Goal: Task Accomplishment & Management: Manage account settings

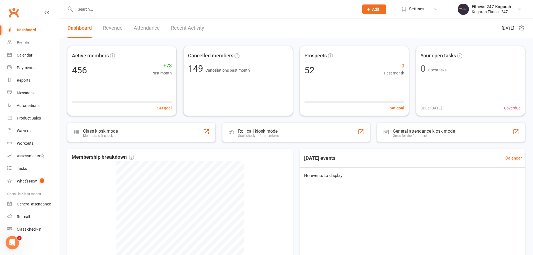
click at [146, 5] on input "text" at bounding box center [215, 9] width 282 height 8
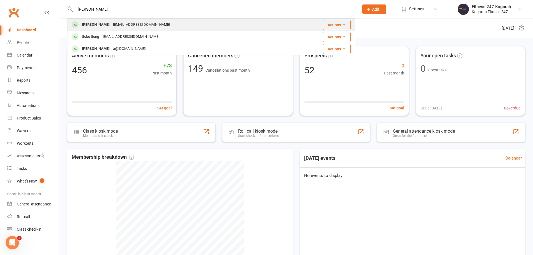
type input "[PERSON_NAME]"
click at [116, 22] on div "[EMAIL_ADDRESS][DOMAIN_NAME]" at bounding box center [141, 25] width 60 height 8
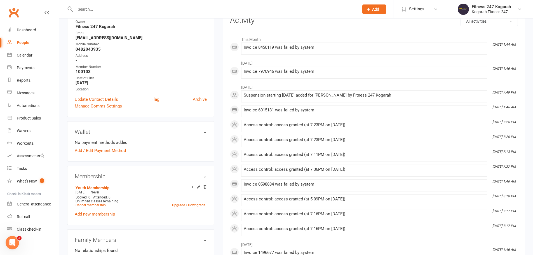
scroll to position [112, 0]
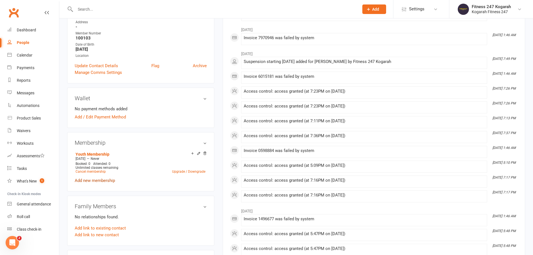
click at [107, 180] on link "Add new membership" at bounding box center [95, 180] width 40 height 5
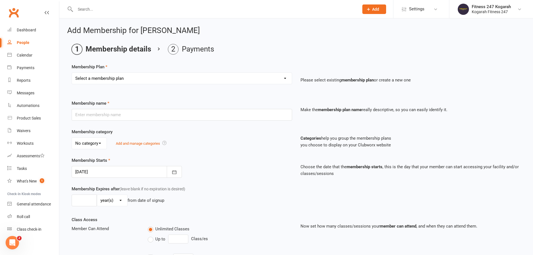
click at [123, 81] on select "Select a membership plan Create new Membership Plan Foundation 19.45 Foundation…" at bounding box center [182, 78] width 220 height 11
select select "18"
click at [72, 73] on select "Select a membership plan Create new Membership Plan Foundation 19.45 Foundation…" at bounding box center [182, 78] width 220 height 11
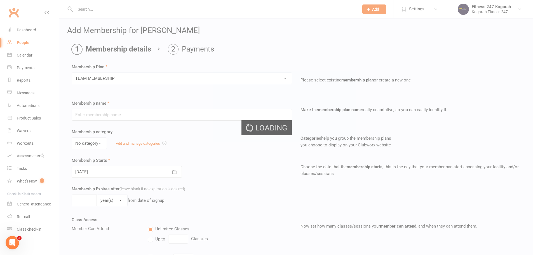
type input "TEAM MEMBERSHIP"
select select "2"
type input "0"
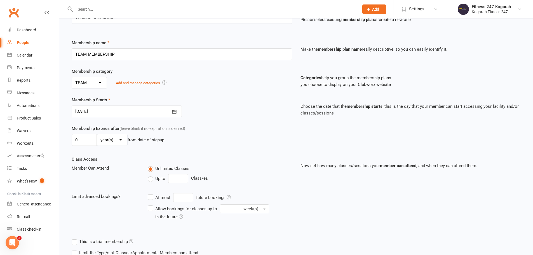
scroll to position [123, 0]
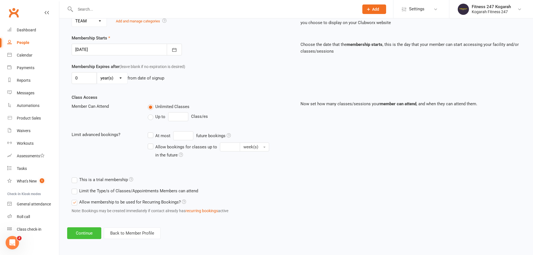
click at [84, 230] on button "Continue" at bounding box center [84, 233] width 34 height 12
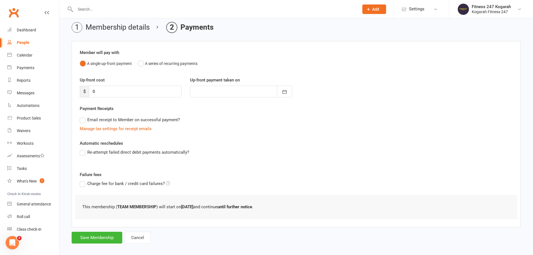
scroll to position [27, 0]
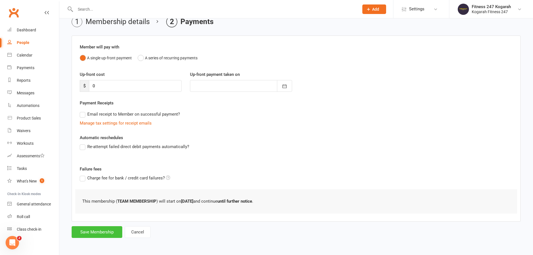
click at [98, 230] on button "Save Membership" at bounding box center [97, 232] width 51 height 12
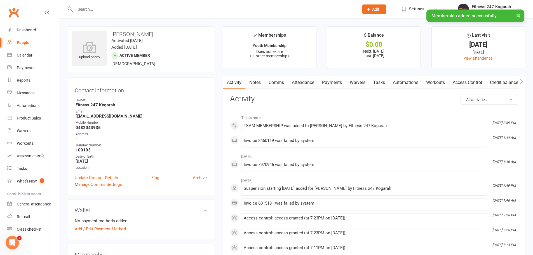
scroll to position [112, 0]
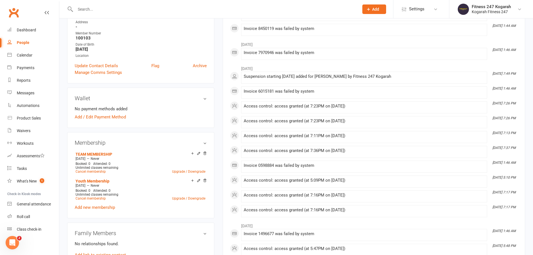
drag, startPoint x: 204, startPoint y: 181, endPoint x: 291, endPoint y: 17, distance: 185.0
click at [204, 181] on icon at bounding box center [205, 181] width 4 height 4
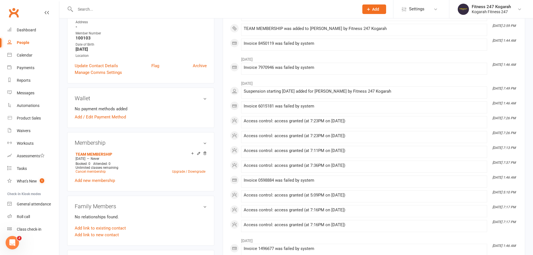
click at [100, 9] on input "text" at bounding box center [215, 9] width 282 height 8
paste input "0431696747"
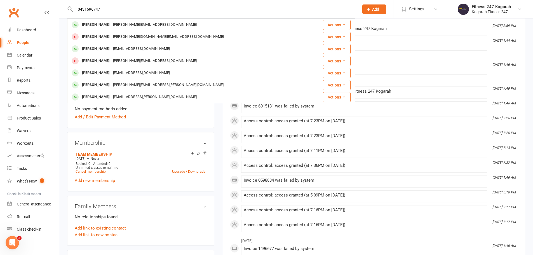
drag, startPoint x: 110, startPoint y: 8, endPoint x: 23, endPoint y: 6, distance: 86.8
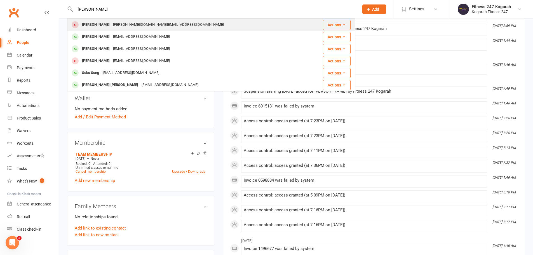
type input "[PERSON_NAME]"
click at [100, 25] on div "[PERSON_NAME]" at bounding box center [95, 25] width 31 height 8
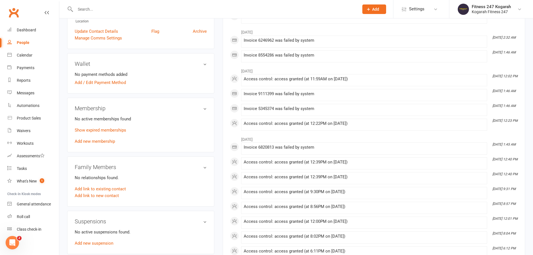
scroll to position [140, 0]
click at [107, 127] on link "Show expired memberships" at bounding box center [100, 129] width 51 height 5
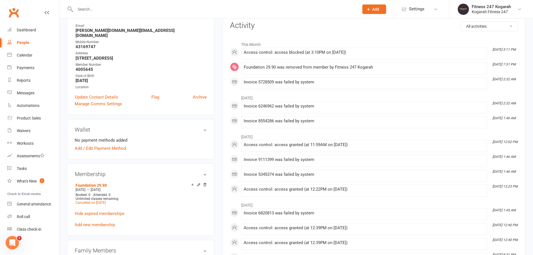
scroll to position [0, 0]
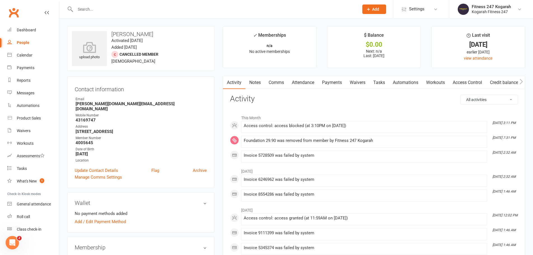
click at [334, 84] on link "Payments" at bounding box center [332, 82] width 28 height 13
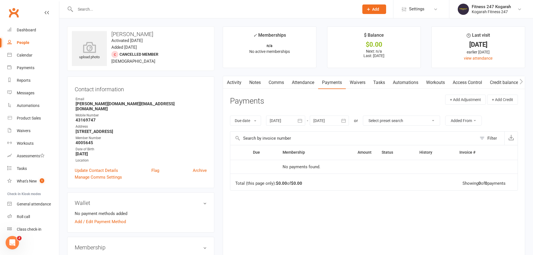
click at [301, 120] on icon "button" at bounding box center [300, 121] width 4 height 4
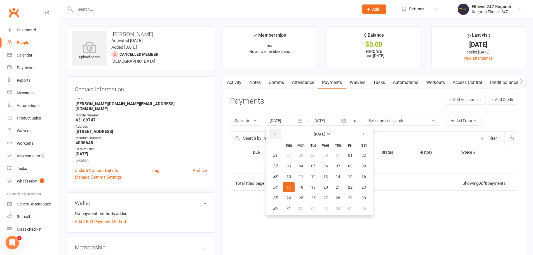
click at [278, 135] on button "button" at bounding box center [275, 134] width 12 height 10
click at [278, 134] on button "button" at bounding box center [275, 134] width 12 height 10
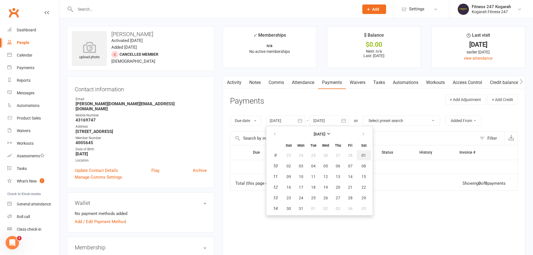
click at [363, 154] on span "01" at bounding box center [364, 155] width 4 height 4
type input "[DATE]"
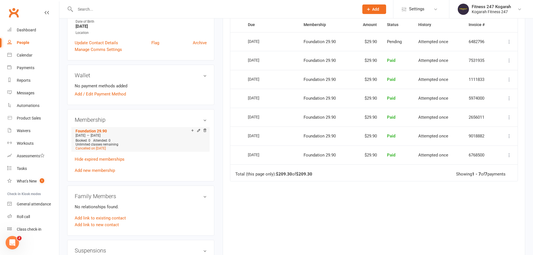
scroll to position [140, 0]
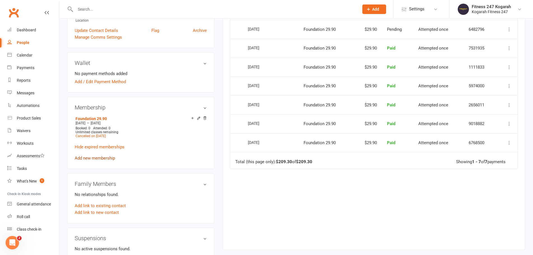
click at [95, 156] on link "Add new membership" at bounding box center [95, 158] width 40 height 5
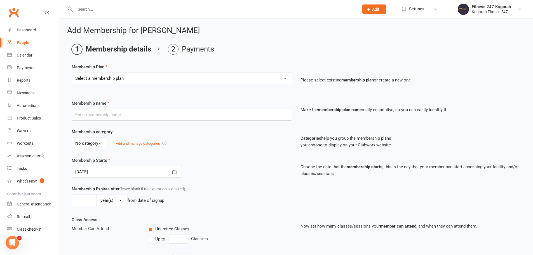
click at [130, 80] on select "Select a membership plan Create new Membership Plan Foundation 19.45 Foundation…" at bounding box center [182, 78] width 220 height 11
select select "18"
click at [72, 73] on select "Select a membership plan Create new Membership Plan Foundation 19.45 Foundation…" at bounding box center [182, 78] width 220 height 11
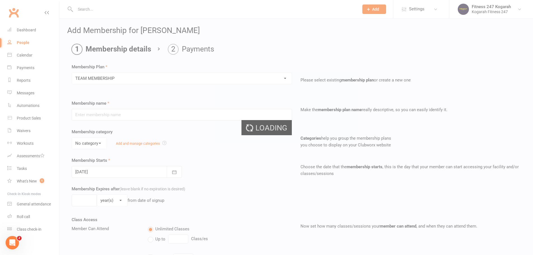
type input "TEAM MEMBERSHIP"
select select "2"
type input "0"
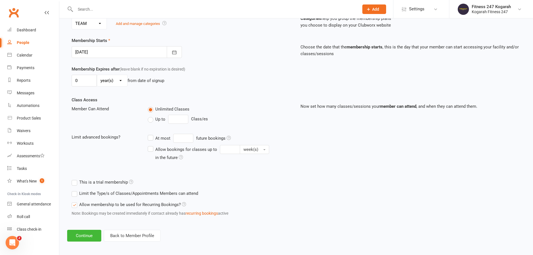
scroll to position [123, 0]
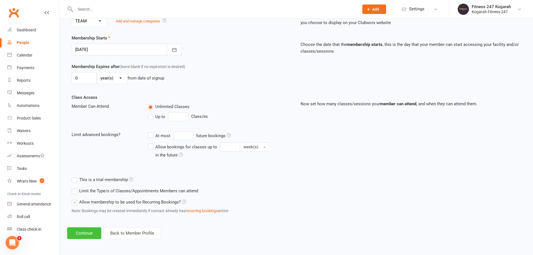
click at [89, 233] on button "Continue" at bounding box center [84, 233] width 34 height 12
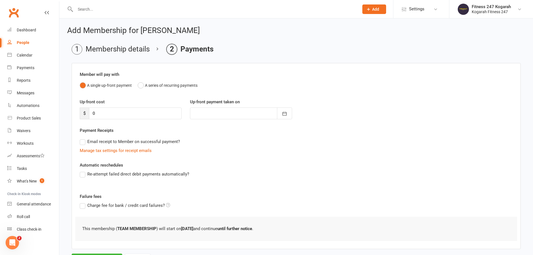
scroll to position [27, 0]
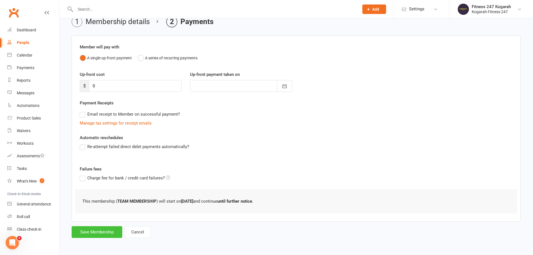
click at [87, 234] on button "Save Membership" at bounding box center [97, 232] width 51 height 12
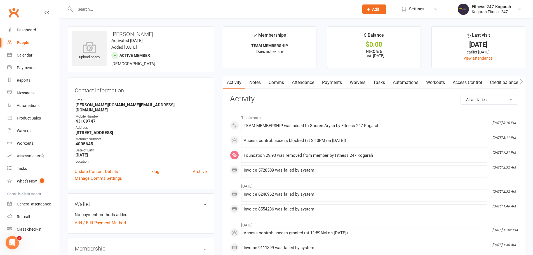
click at [472, 82] on link "Access Control" at bounding box center [467, 82] width 37 height 13
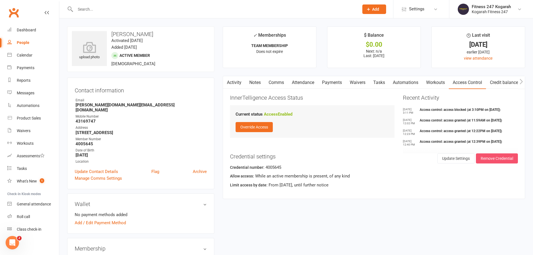
click at [498, 160] on button "Remove Credential" at bounding box center [497, 158] width 42 height 10
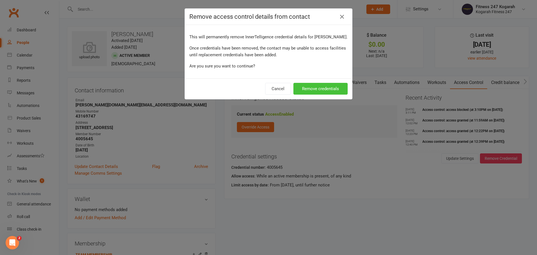
click at [328, 94] on button "Remove credentials" at bounding box center [321, 89] width 54 height 12
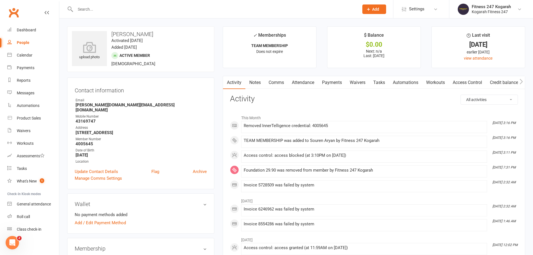
click at [474, 81] on link "Access Control" at bounding box center [467, 82] width 37 height 13
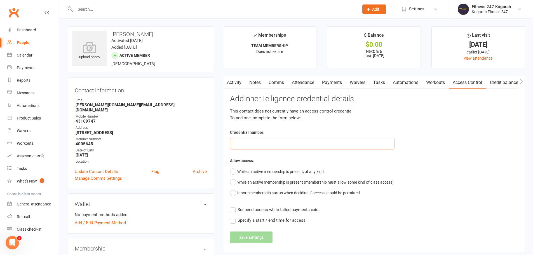
click at [250, 141] on input "text" at bounding box center [312, 144] width 165 height 12
type input "62458"
click at [235, 173] on button "While an active membership is present, of any kind" at bounding box center [277, 171] width 94 height 11
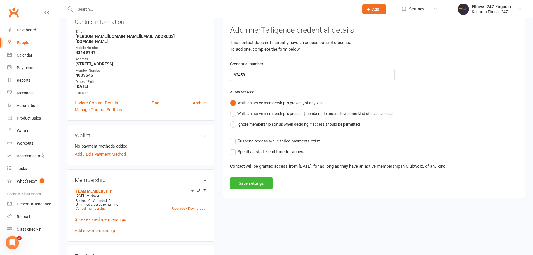
scroll to position [84, 0]
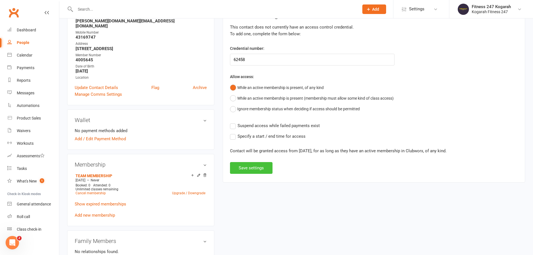
click at [250, 169] on button "Save settings" at bounding box center [251, 168] width 43 height 12
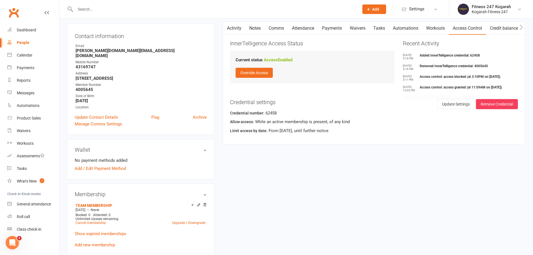
scroll to position [56, 0]
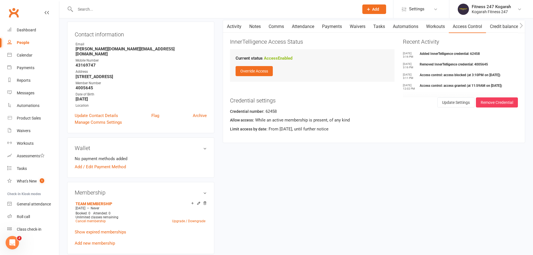
click at [332, 184] on div "upload photo Souren Aryan Activated [DATE] Added [DATE] Active member [DEMOGRAP…" at bounding box center [296, 258] width 467 height 577
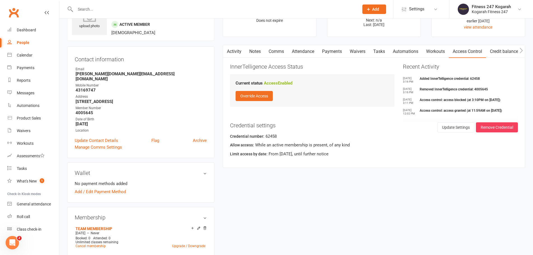
scroll to position [0, 0]
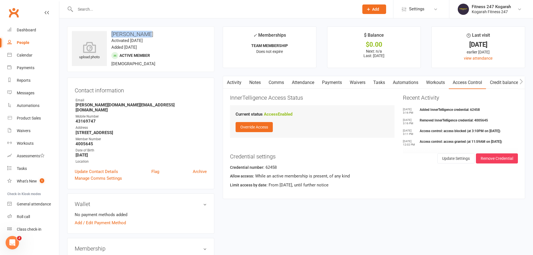
drag, startPoint x: 148, startPoint y: 33, endPoint x: 112, endPoint y: 36, distance: 36.3
click at [112, 36] on h3 "[PERSON_NAME]" at bounding box center [141, 34] width 138 height 6
copy h3 "[PERSON_NAME]"
click at [105, 8] on input "text" at bounding box center [215, 9] width 282 height 8
paste input "[PERSON_NAME]"
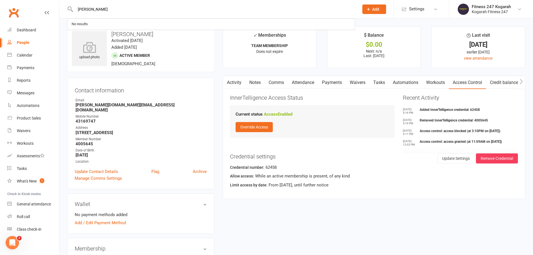
type input "[PERSON_NAME]"
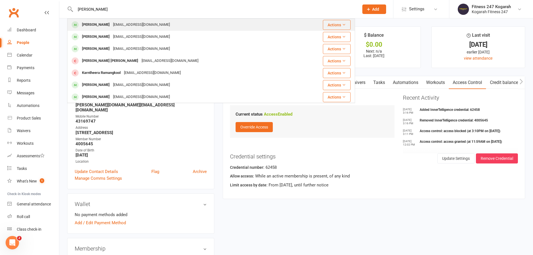
click at [111, 24] on div "[EMAIL_ADDRESS][DOMAIN_NAME]" at bounding box center [141, 25] width 60 height 8
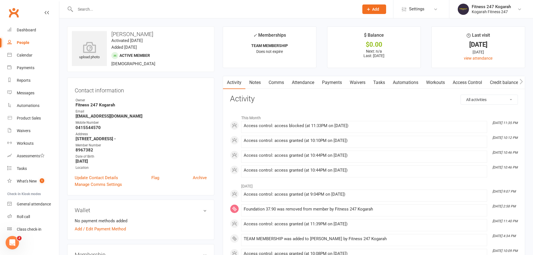
click at [475, 81] on link "Access Control" at bounding box center [467, 82] width 37 height 13
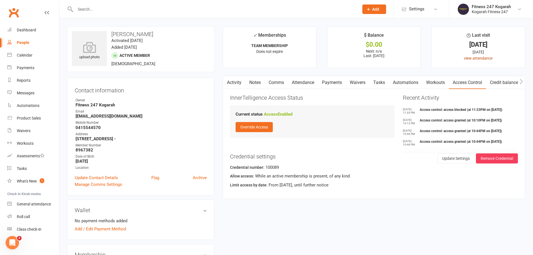
click at [486, 58] on link "view attendance" at bounding box center [478, 58] width 29 height 4
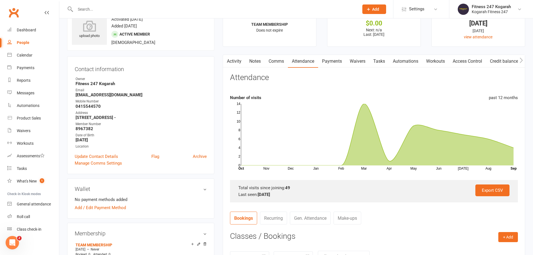
scroll to position [112, 0]
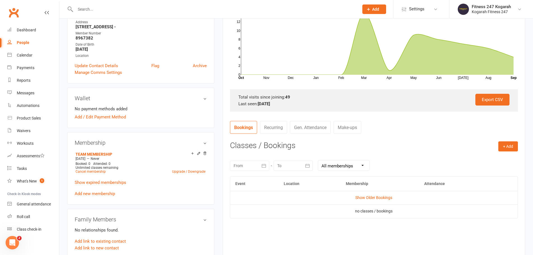
click at [318, 129] on link "Gen. Attendance" at bounding box center [310, 127] width 41 height 13
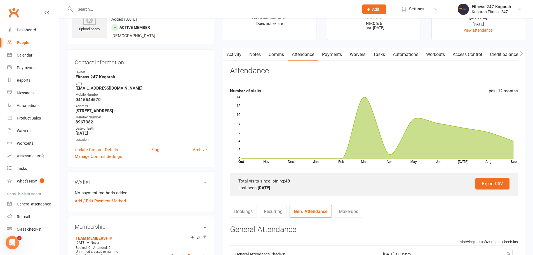
scroll to position [0, 0]
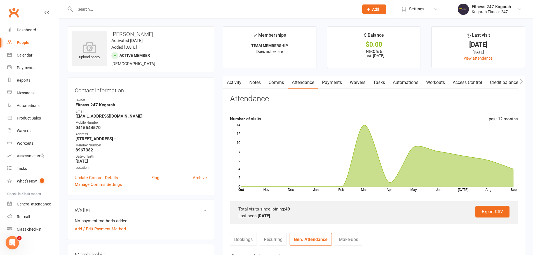
click at [112, 10] on input "text" at bounding box center [215, 9] width 282 height 8
type input "62458"
click at [112, 24] on div "[PERSON_NAME][DOMAIN_NAME][EMAIL_ADDRESS][DOMAIN_NAME]" at bounding box center [168, 25] width 114 height 8
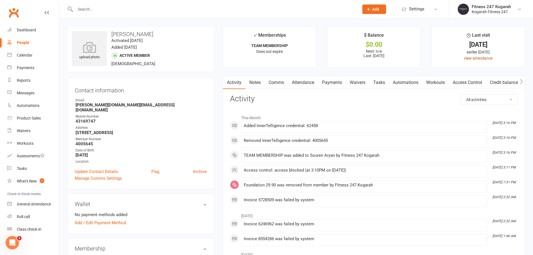
click at [482, 58] on link "view attendance" at bounding box center [478, 58] width 29 height 4
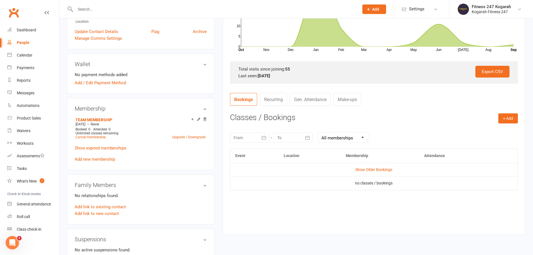
scroll to position [168, 0]
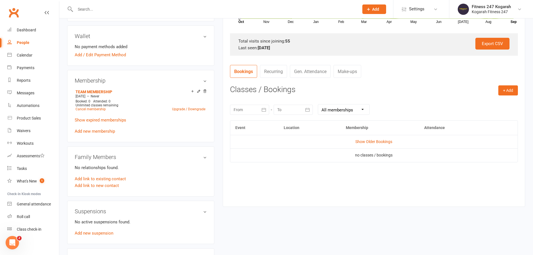
click at [307, 72] on link "Gen. Attendance" at bounding box center [310, 71] width 41 height 13
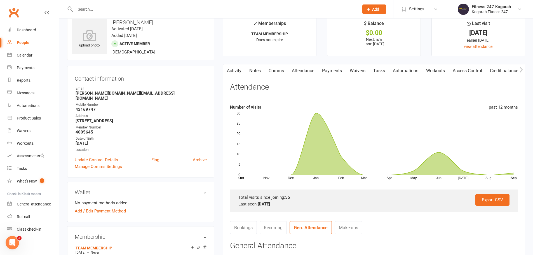
scroll to position [0, 0]
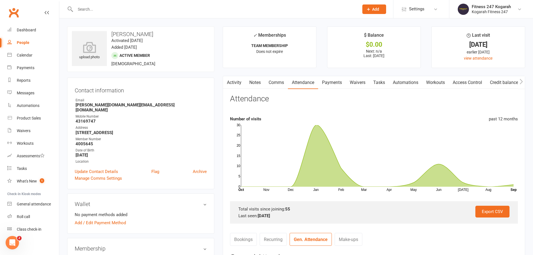
click at [122, 10] on input "text" at bounding box center [215, 9] width 282 height 8
click at [476, 82] on link "Access Control" at bounding box center [467, 82] width 37 height 13
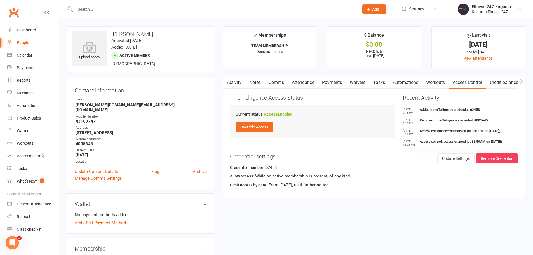
click at [113, 13] on div at bounding box center [211, 9] width 288 height 18
click at [107, 8] on input "text" at bounding box center [215, 9] width 282 height 8
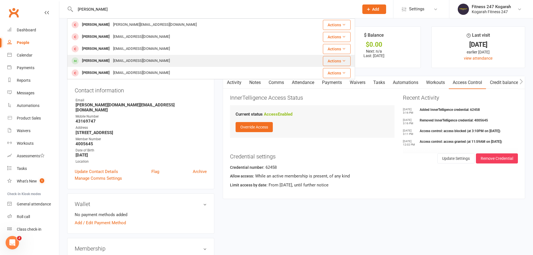
type input "[PERSON_NAME]"
click at [111, 60] on div "[EMAIL_ADDRESS][DOMAIN_NAME]" at bounding box center [141, 61] width 60 height 8
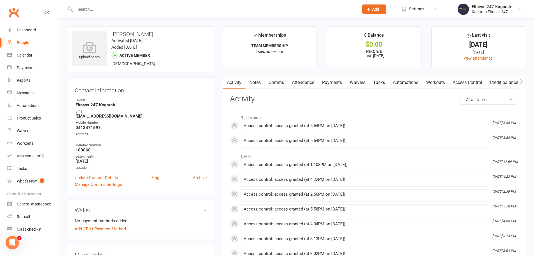
click at [466, 83] on link "Access Control" at bounding box center [467, 82] width 37 height 13
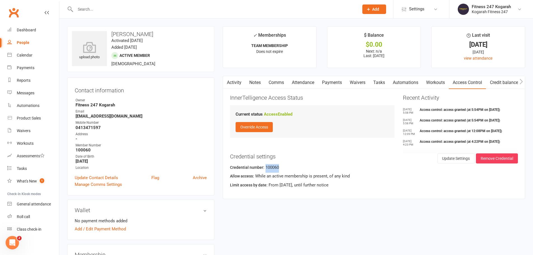
drag, startPoint x: 280, startPoint y: 167, endPoint x: 264, endPoint y: 170, distance: 16.1
click at [264, 170] on div "Credential number: 100060" at bounding box center [374, 168] width 288 height 9
copy div "100060"
click at [142, 5] on input "text" at bounding box center [215, 9] width 282 height 8
paste input "[PERSON_NAME] [PERSON_NAME]"
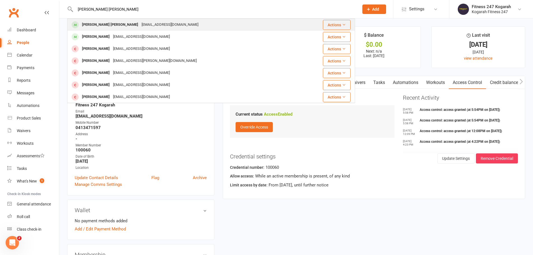
type input "[PERSON_NAME] [PERSON_NAME]"
click at [155, 22] on div "[EMAIL_ADDRESS][DOMAIN_NAME]" at bounding box center [170, 25] width 60 height 8
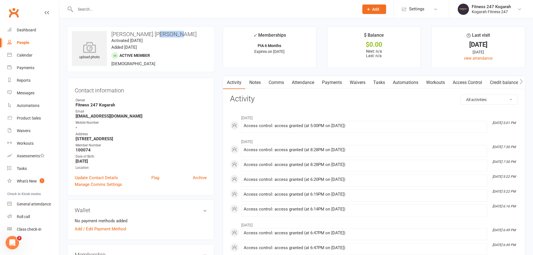
drag, startPoint x: 174, startPoint y: 35, endPoint x: 158, endPoint y: 36, distance: 16.5
click at [158, 36] on h3 "[PERSON_NAME] [PERSON_NAME]" at bounding box center [141, 34] width 138 height 6
click at [168, 44] on div "upload photo [PERSON_NAME] [PERSON_NAME] Activated [DATE] Added [DATE] Active m…" at bounding box center [140, 49] width 147 height 46
click at [98, 179] on link "Update Contact Details" at bounding box center [96, 177] width 43 height 7
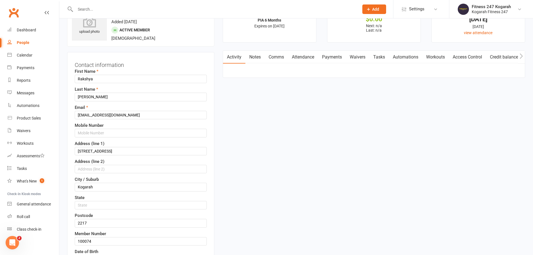
scroll to position [26, 0]
drag, startPoint x: 113, startPoint y: 96, endPoint x: 94, endPoint y: 95, distance: 18.5
click at [94, 95] on input "[PERSON_NAME]" at bounding box center [141, 96] width 132 height 8
click at [93, 96] on input "[PERSON_NAME]" at bounding box center [141, 96] width 132 height 8
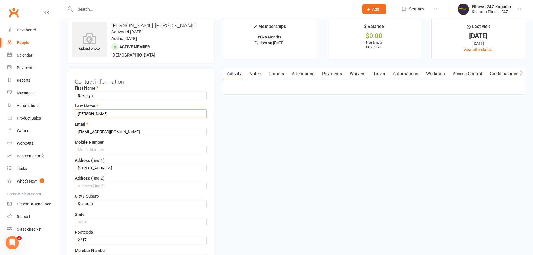
scroll to position [0, 0]
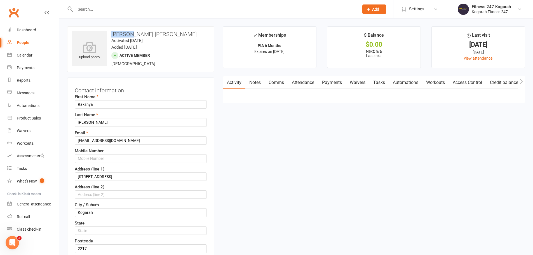
drag, startPoint x: 132, startPoint y: 34, endPoint x: 111, endPoint y: 36, distance: 21.4
click at [111, 36] on h3 "[PERSON_NAME] [PERSON_NAME]" at bounding box center [141, 34] width 138 height 6
copy h3 "Rakshya"
click at [112, 10] on input "text" at bounding box center [215, 9] width 282 height 8
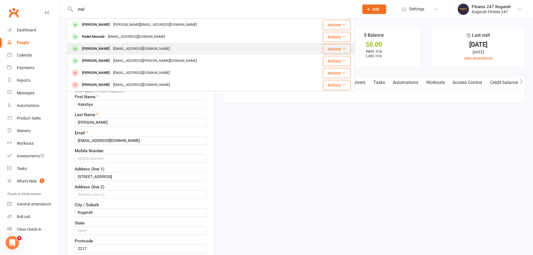
type input "mal"
click at [111, 50] on div "[PERSON_NAME]" at bounding box center [95, 49] width 31 height 8
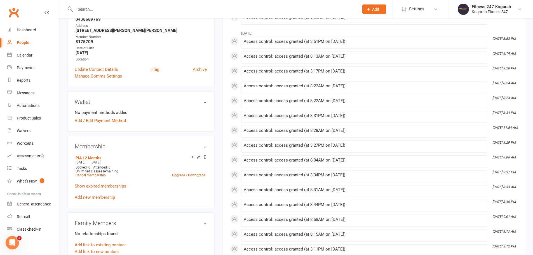
scroll to position [112, 0]
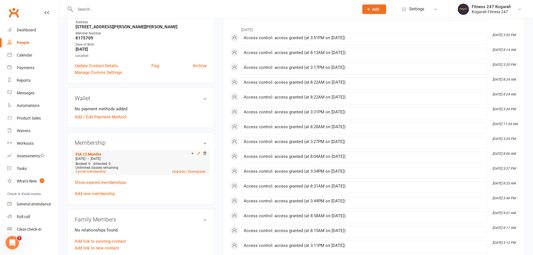
click at [199, 154] on icon at bounding box center [199, 153] width 4 height 4
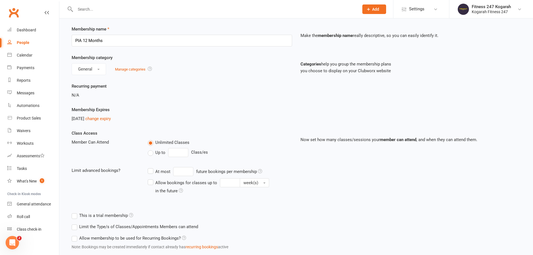
scroll to position [28, 0]
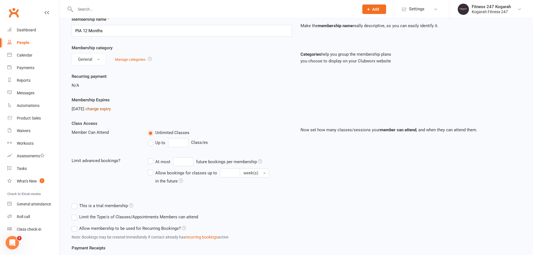
click at [109, 107] on link "change expiry" at bounding box center [97, 108] width 25 height 5
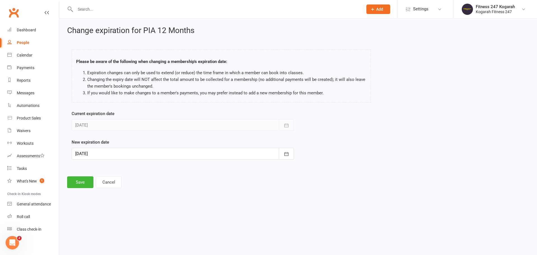
click at [114, 156] on div at bounding box center [183, 154] width 222 height 12
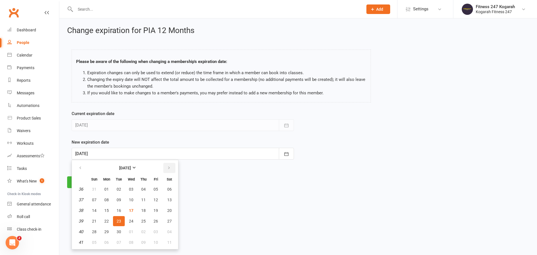
click at [170, 168] on icon "button" at bounding box center [169, 168] width 4 height 4
click at [142, 220] on span "23" at bounding box center [143, 221] width 4 height 4
type input "[DATE]"
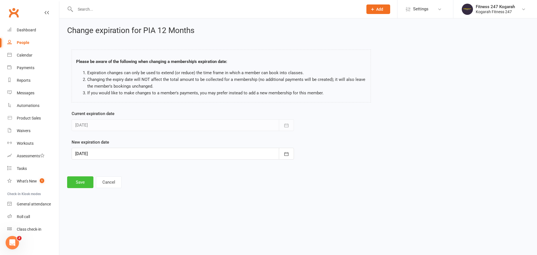
click at [77, 181] on button "Save" at bounding box center [80, 182] width 26 height 12
